Goal: Information Seeking & Learning: Learn about a topic

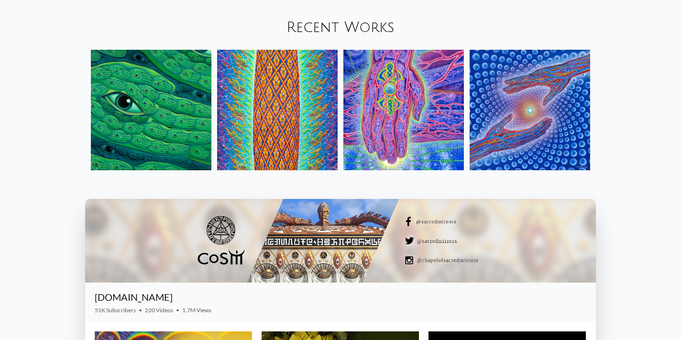
scroll to position [1135, 0]
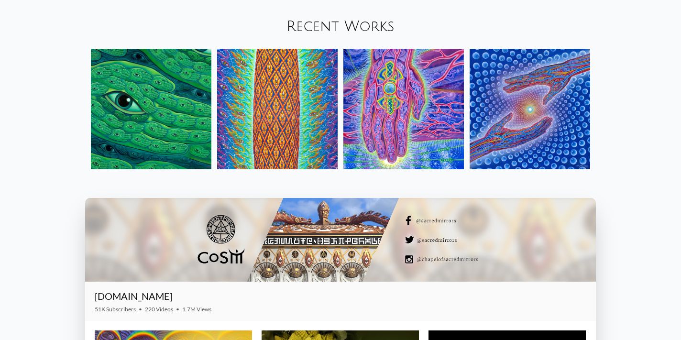
click at [358, 100] on img at bounding box center [403, 109] width 120 height 120
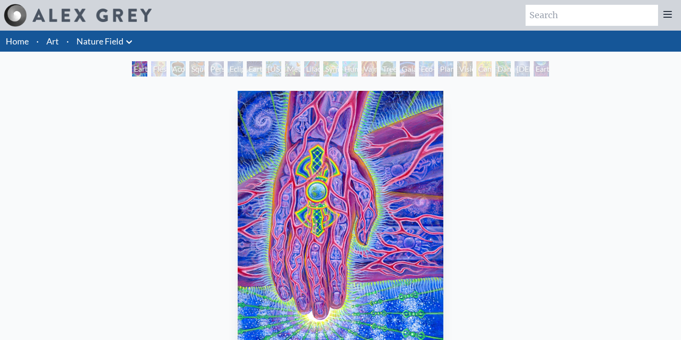
click at [170, 70] on div "Acorn Dream" at bounding box center [177, 68] width 15 height 15
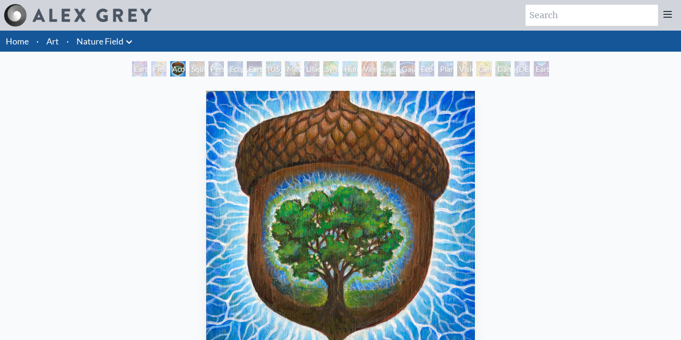
click at [138, 69] on div "Earth Witness" at bounding box center [139, 68] width 15 height 15
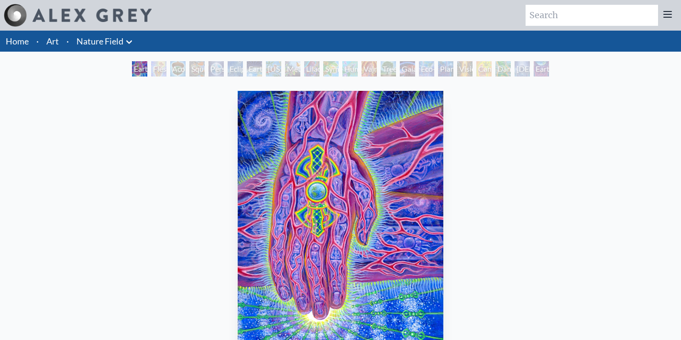
click at [410, 248] on img "1 / 22" at bounding box center [341, 227] width 206 height 272
click at [147, 68] on div "Earth Witness" at bounding box center [139, 68] width 15 height 15
click at [173, 65] on div "Acorn Dream" at bounding box center [177, 68] width 15 height 15
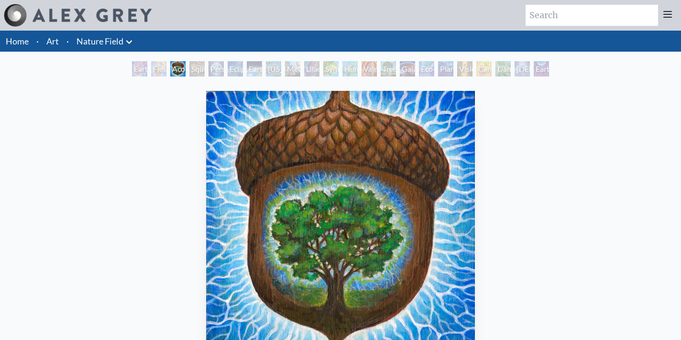
click at [216, 66] on div "Person Planet" at bounding box center [215, 68] width 15 height 15
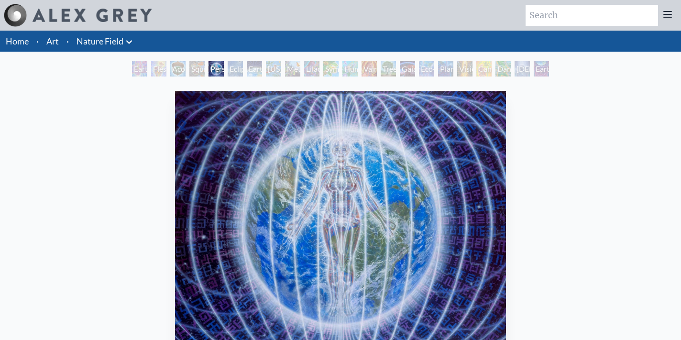
click at [248, 67] on div "Earth Energies" at bounding box center [254, 68] width 15 height 15
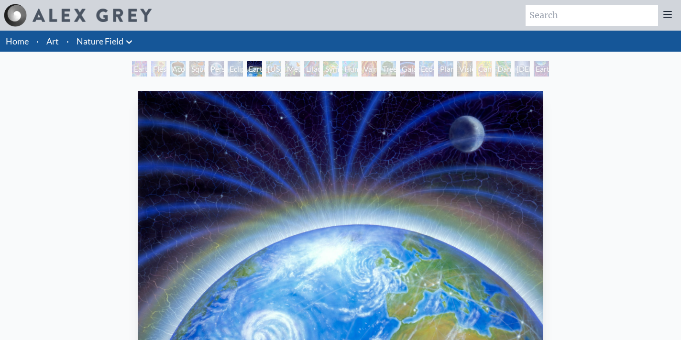
click at [262, 70] on div "Earth Energies" at bounding box center [254, 68] width 15 height 15
click at [292, 65] on div "Metamorphosis" at bounding box center [292, 68] width 15 height 15
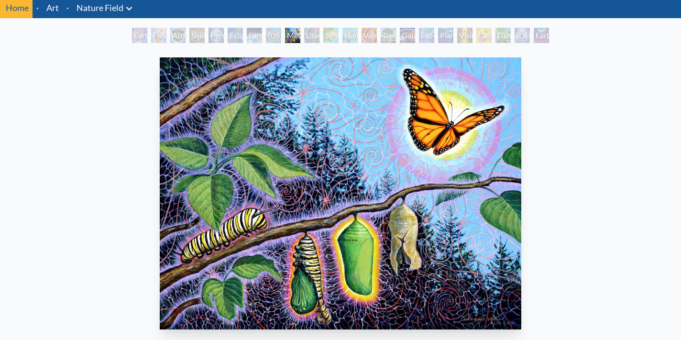
scroll to position [28, 0]
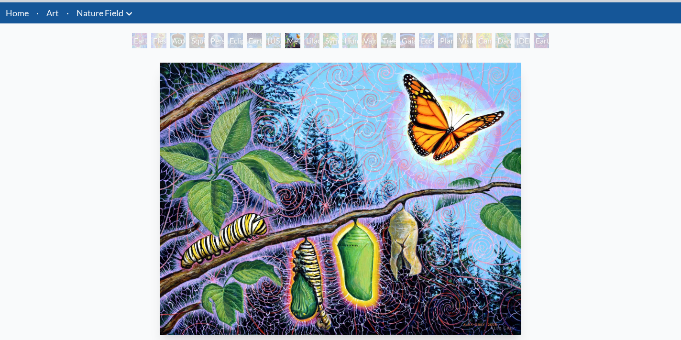
click at [330, 42] on div "Symbiosis: Gall Wasp & Oak Tree" at bounding box center [330, 40] width 15 height 15
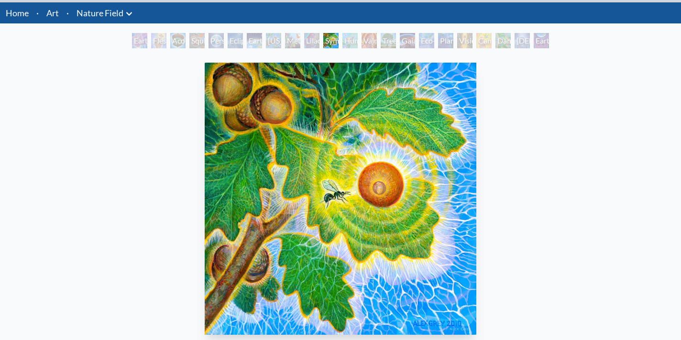
click at [396, 39] on div "Tree & Person" at bounding box center [388, 40] width 15 height 15
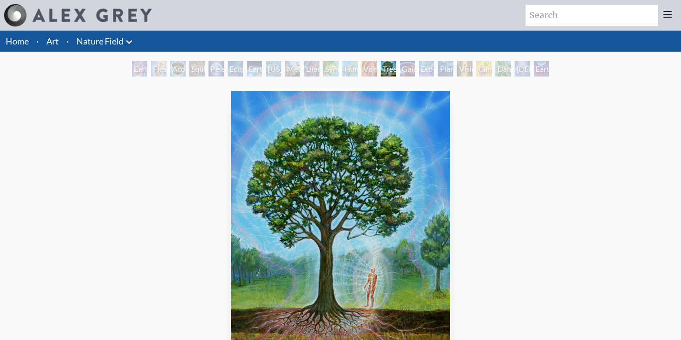
click at [423, 68] on div "Eco-Atlas" at bounding box center [426, 68] width 15 height 15
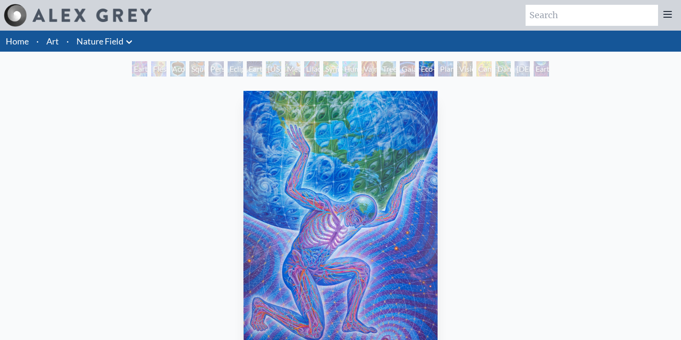
click at [453, 70] on div "Planetary Prayers" at bounding box center [445, 68] width 15 height 15
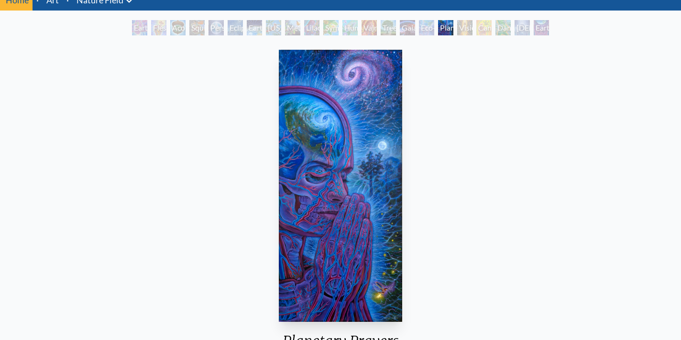
scroll to position [38, 0]
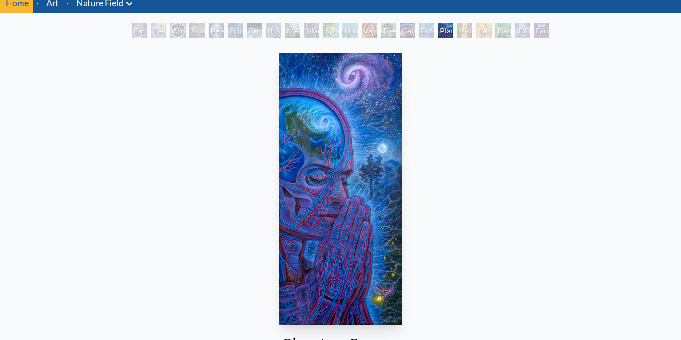
click at [480, 33] on div "Cannabis Mudra" at bounding box center [483, 30] width 15 height 15
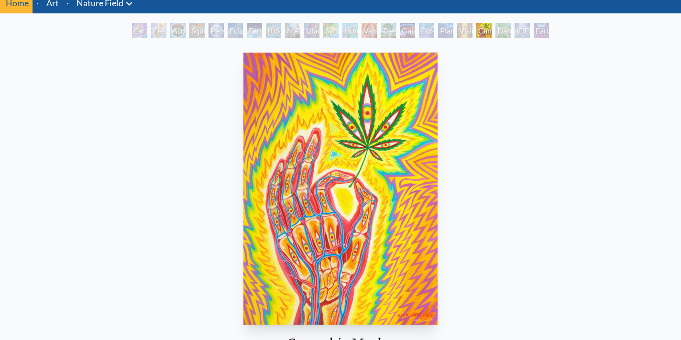
click at [525, 32] on div "[DEMOGRAPHIC_DATA] in the Ocean of Awareness" at bounding box center [521, 30] width 15 height 15
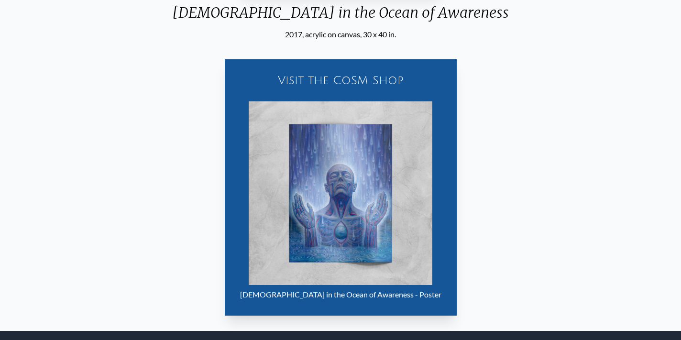
scroll to position [352, 0]
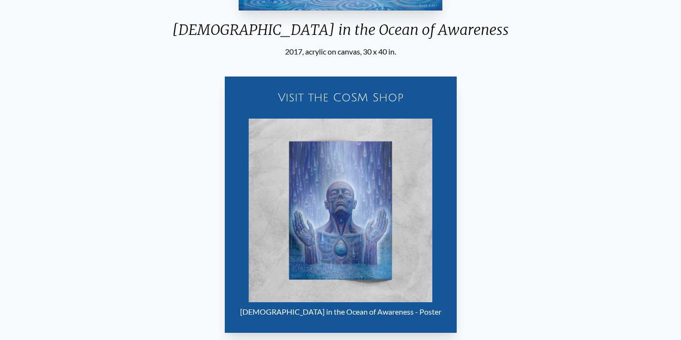
click at [355, 213] on img "21 / 22" at bounding box center [341, 211] width 184 height 184
